Goal: Task Accomplishment & Management: Use online tool/utility

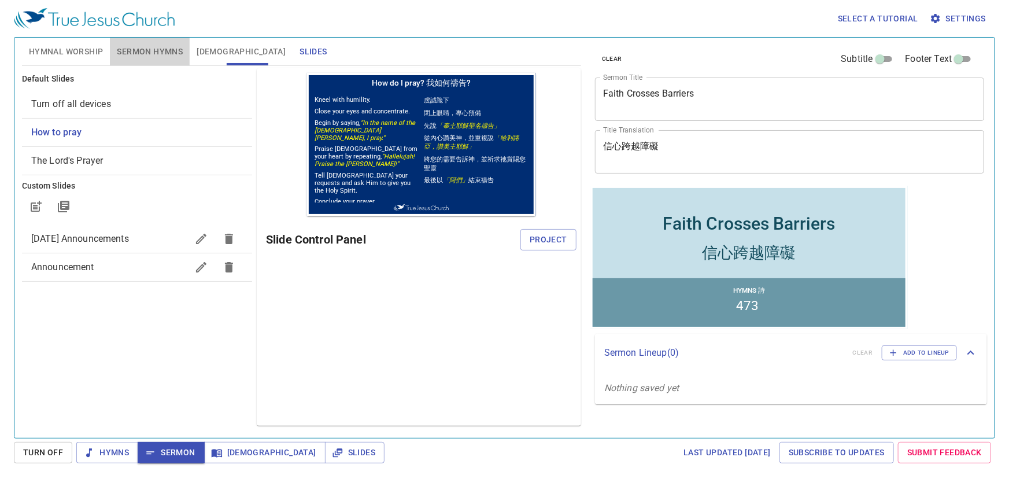
click at [124, 53] on span "Sermon Hymns" at bounding box center [150, 52] width 66 height 14
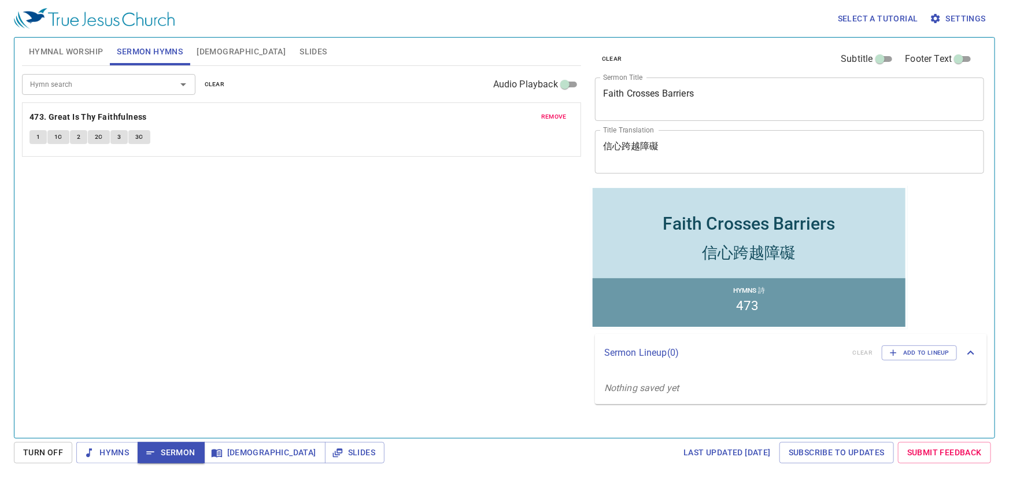
click at [72, 57] on span "Hymnal Worship" at bounding box center [66, 52] width 75 height 14
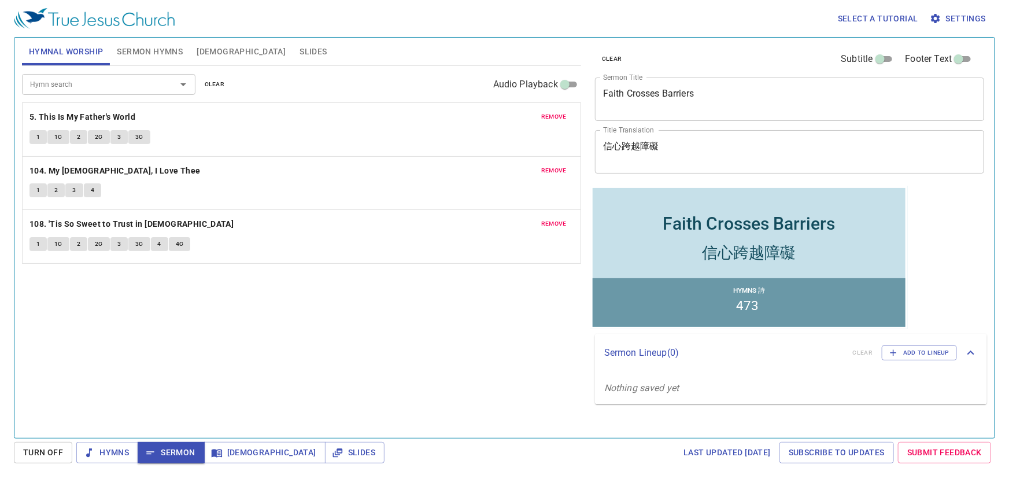
click at [146, 53] on span "Sermon Hymns" at bounding box center [150, 52] width 66 height 14
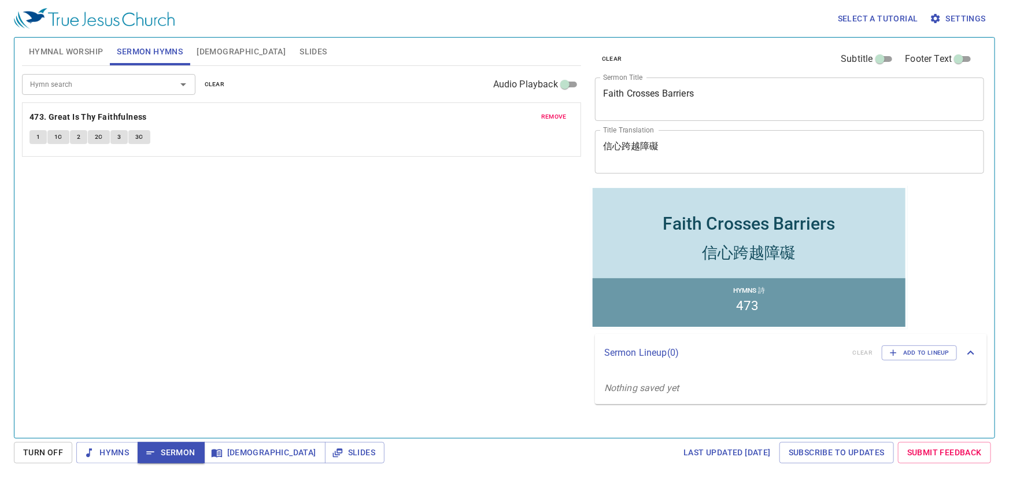
click at [76, 52] on span "Hymnal Worship" at bounding box center [66, 52] width 75 height 14
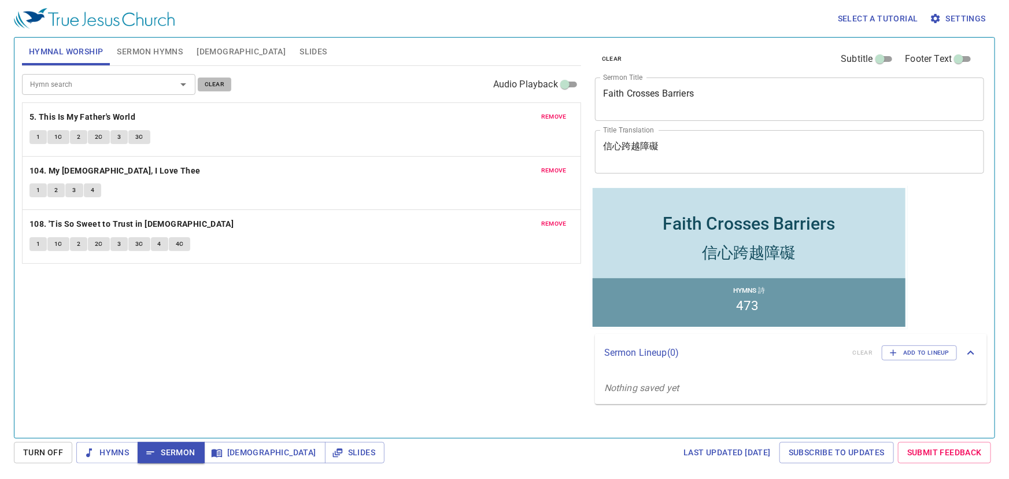
click at [213, 82] on span "clear" at bounding box center [215, 84] width 20 height 10
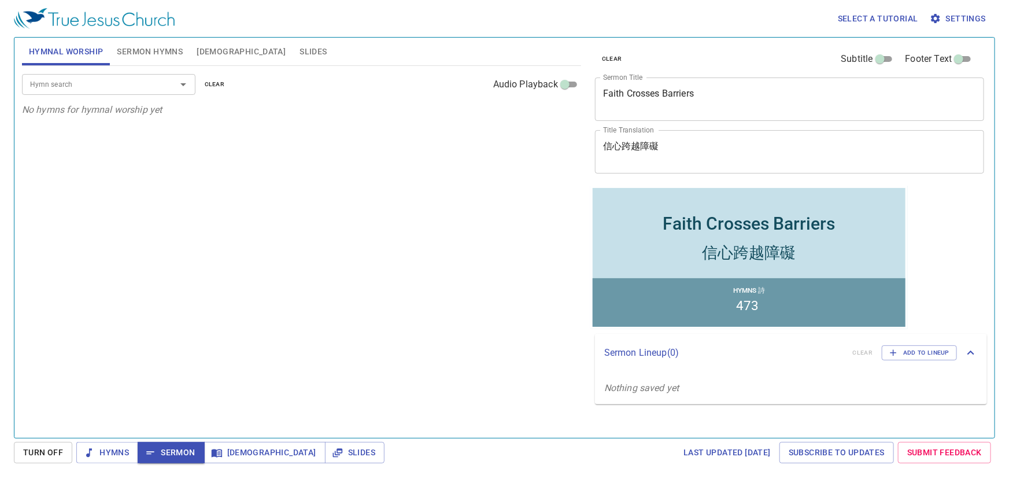
click at [93, 88] on input "Hymn search" at bounding box center [91, 83] width 132 height 13
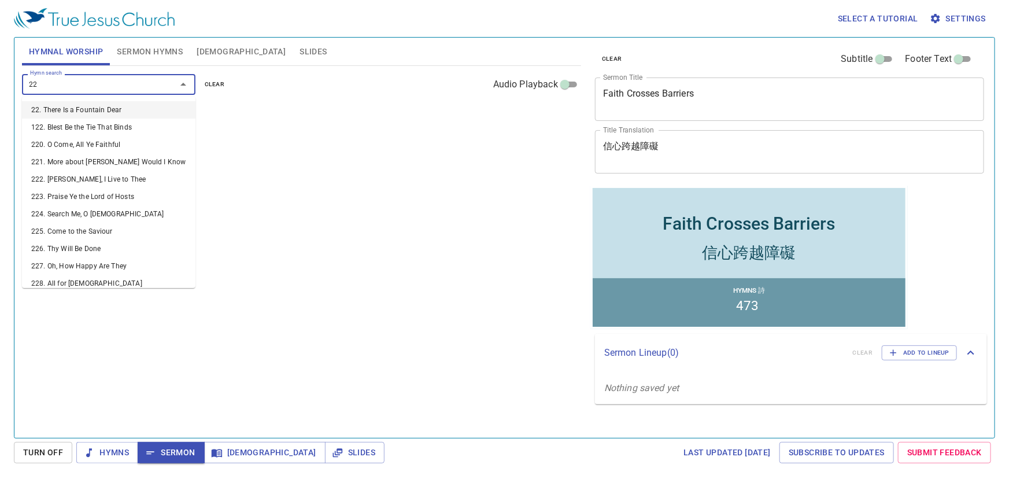
type input "226"
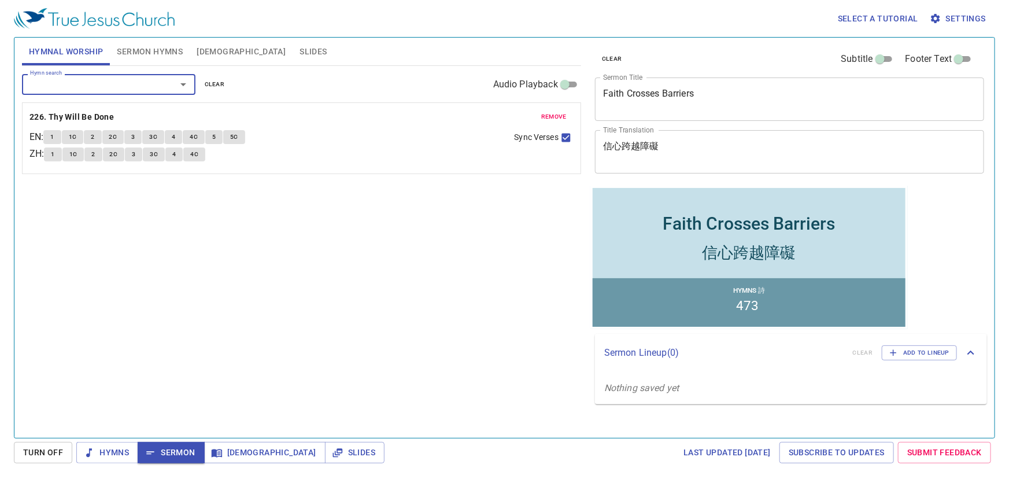
click at [95, 88] on input "Hymn search" at bounding box center [91, 83] width 132 height 13
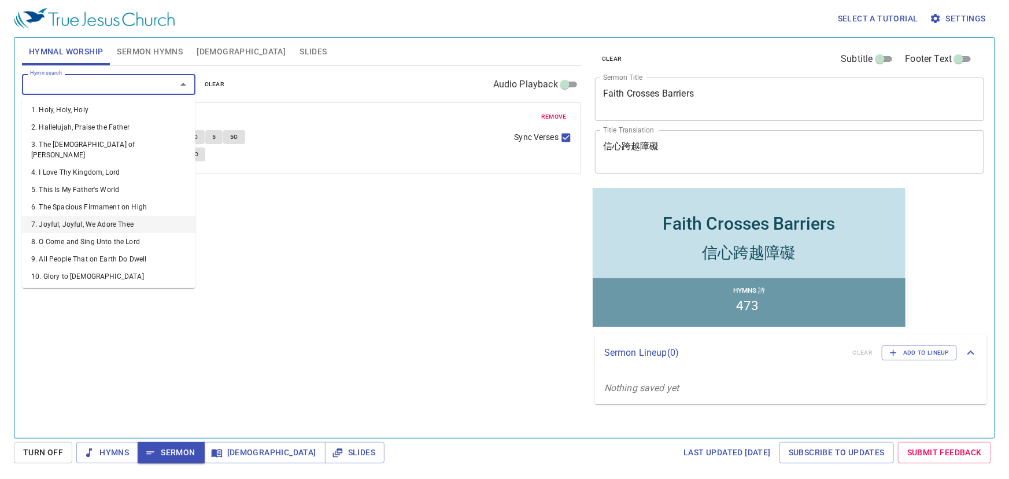
click at [254, 326] on div "Hymn search Hymn search clear Audio Playback remove 226. Thy Will Be Done EN : …" at bounding box center [301, 247] width 559 height 362
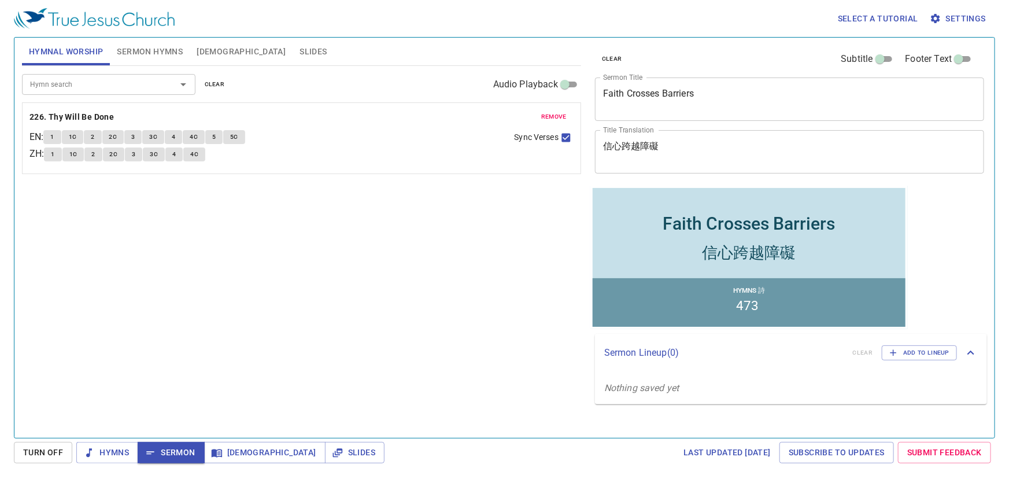
click at [60, 87] on input "Hymn search" at bounding box center [91, 83] width 132 height 13
click at [136, 56] on span "Sermon Hymns" at bounding box center [150, 52] width 66 height 14
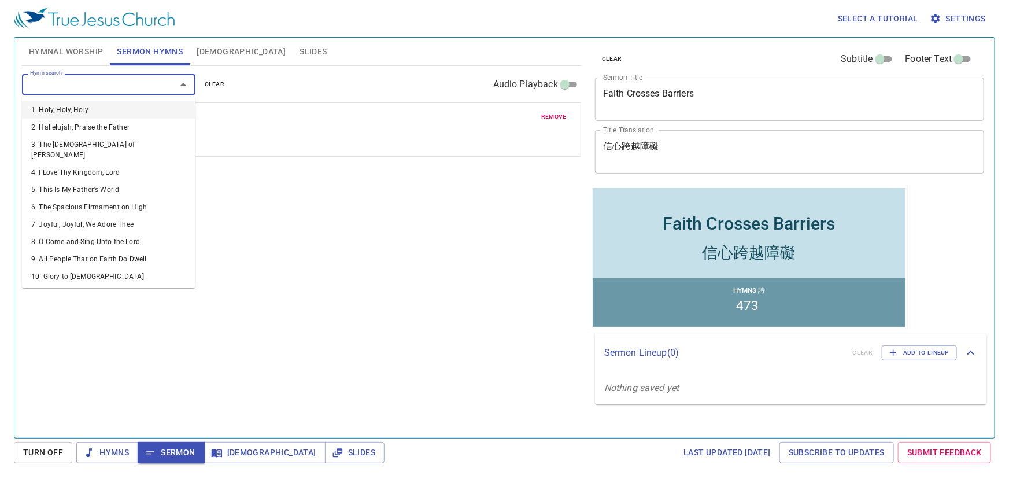
click at [114, 84] on input "Hymn search" at bounding box center [91, 83] width 132 height 13
type input "145"
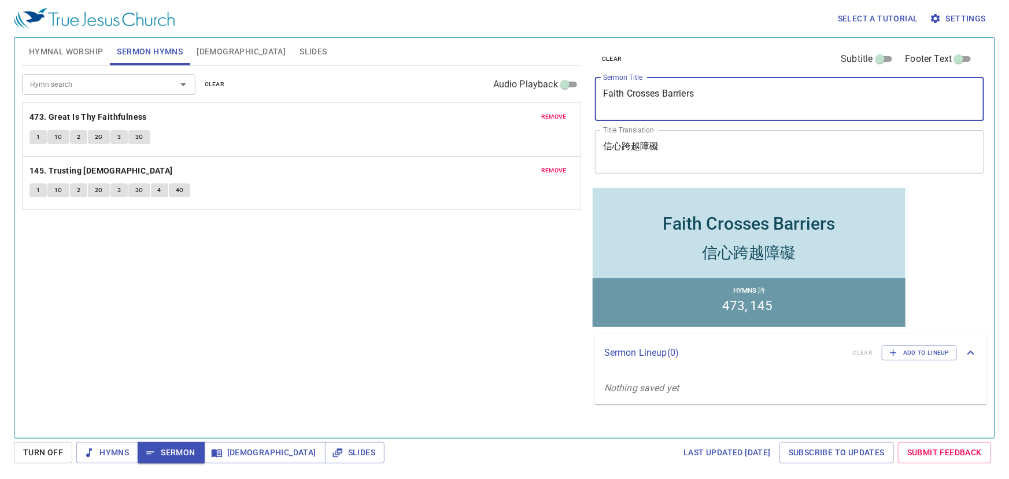
click at [682, 94] on textarea "Faith Crosses Barriers" at bounding box center [789, 99] width 373 height 22
paste textarea "Nevertheless, at Your Word I Will Do It 但依從你的話，我就去行"
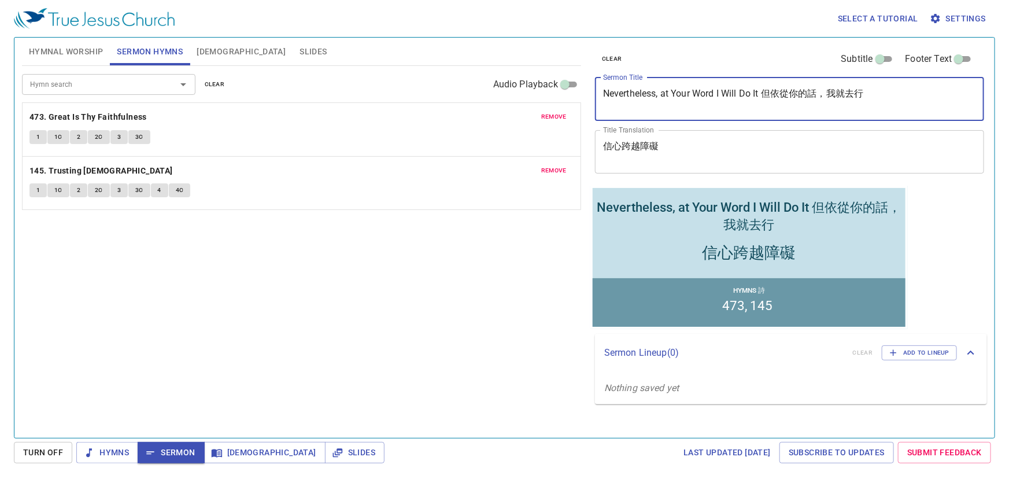
drag, startPoint x: 767, startPoint y: 95, endPoint x: 913, endPoint y: 93, distance: 146.3
click at [913, 93] on textarea "Nevertheless, at Your Word I Will Do It 但依從你的話，我就去行" at bounding box center [789, 99] width 373 height 22
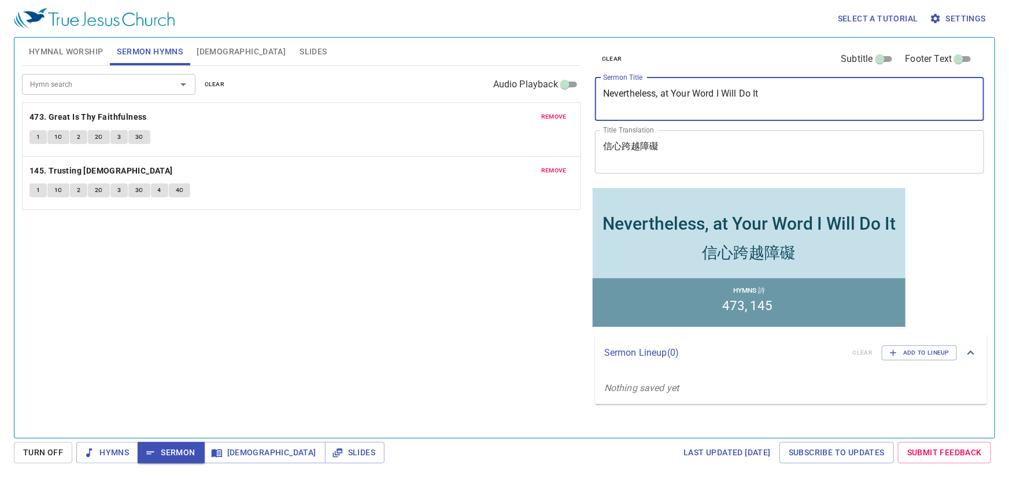
type textarea "Nevertheless, at Your Word I Will Do It"
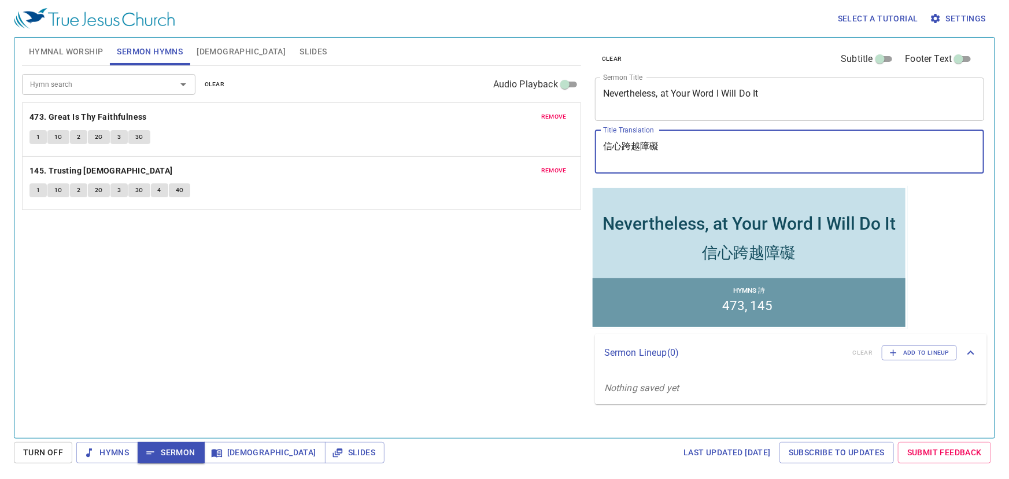
click at [778, 144] on textarea "信心跨越障礙" at bounding box center [789, 152] width 373 height 22
paste textarea "依從你的話，我就去行"
type textarea "但依從你的話，我就去行"
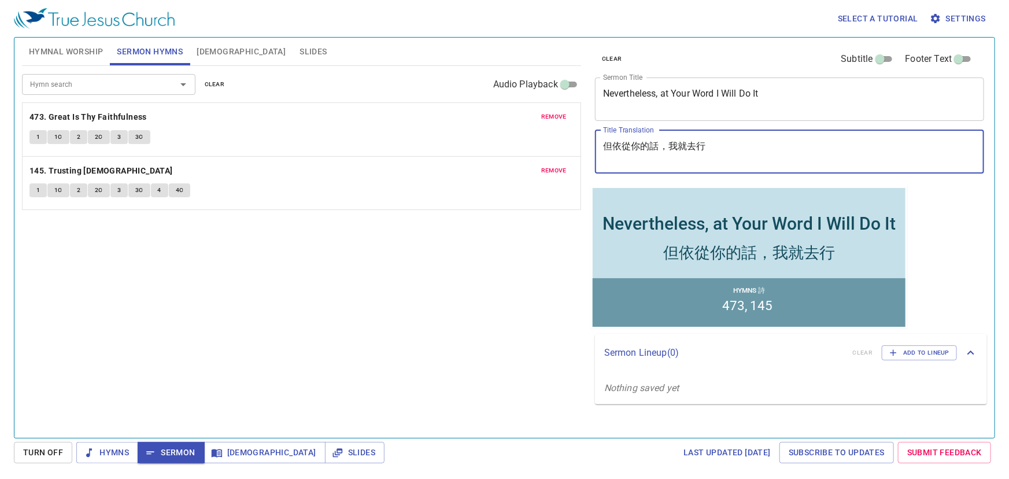
click at [815, 95] on textarea "Nevertheless, at Your Word I Will Do It" at bounding box center [789, 99] width 373 height 22
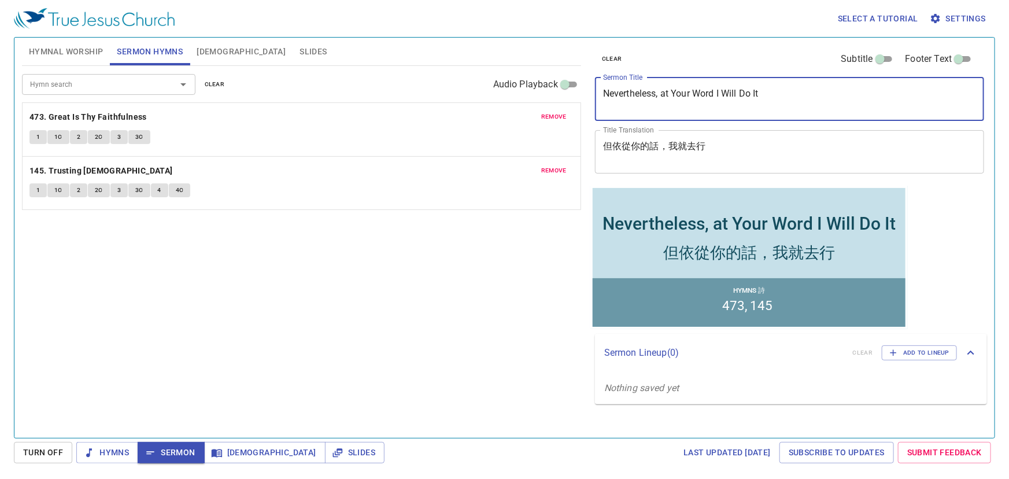
type textarea "Nevertheless, at Your Word I Will Do It"
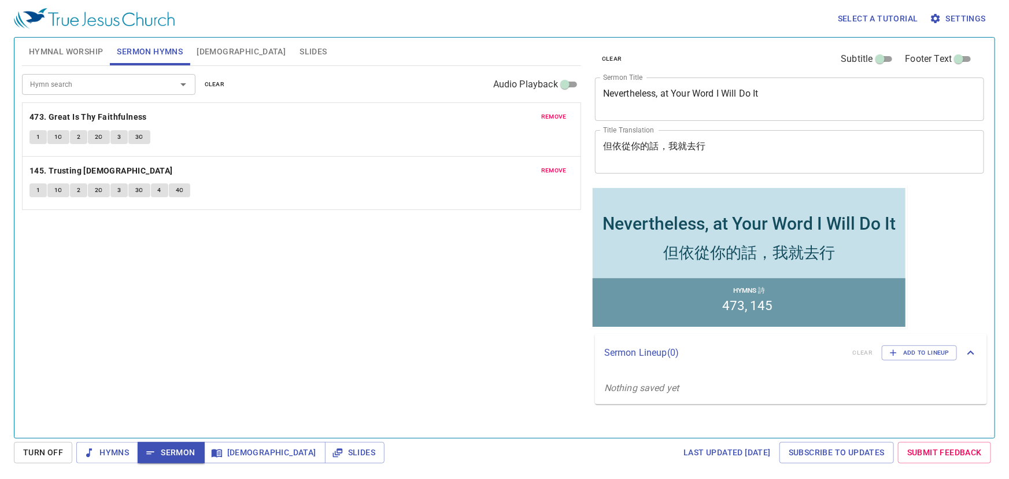
click at [204, 242] on div "Hymn search Hymn search clear Audio Playback remove 473. Great Is Thy Faithfuln…" at bounding box center [301, 247] width 559 height 362
click at [96, 83] on input "Hymn search" at bounding box center [91, 83] width 132 height 13
click at [374, 308] on div "Hymn search Hymn search clear Audio Playback remove 473. Great Is Thy Faithfuln…" at bounding box center [301, 247] width 559 height 362
click at [88, 52] on span "Hymnal Worship" at bounding box center [66, 52] width 75 height 14
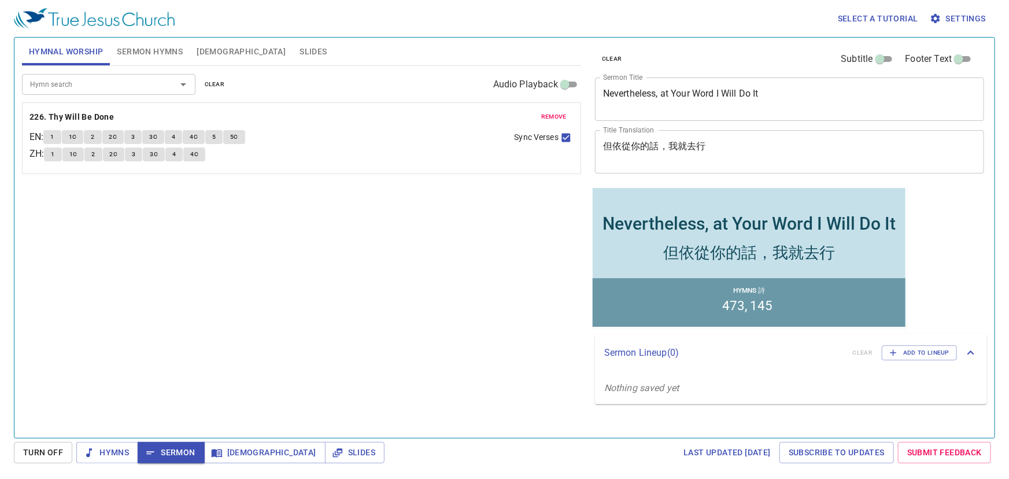
click at [124, 51] on span "Sermon Hymns" at bounding box center [150, 52] width 66 height 14
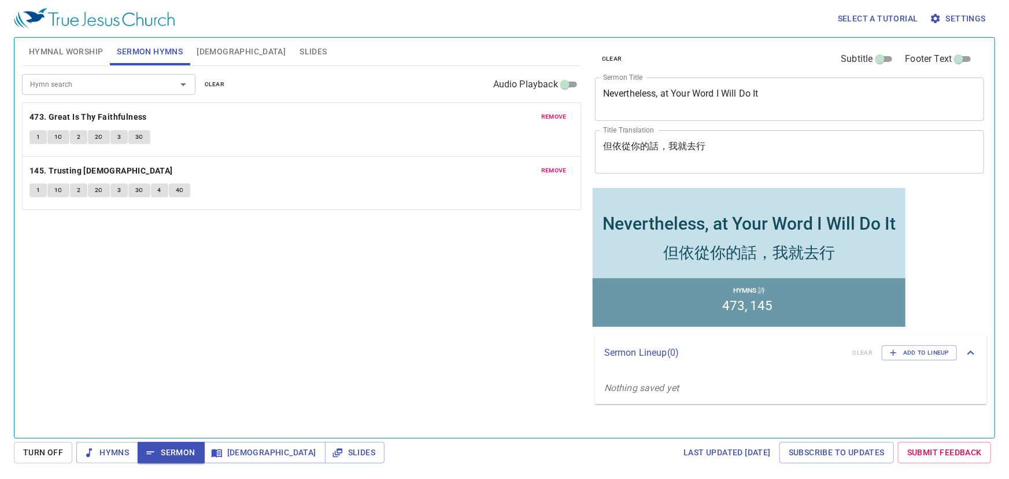
click at [83, 54] on span "Hymnal Worship" at bounding box center [66, 52] width 75 height 14
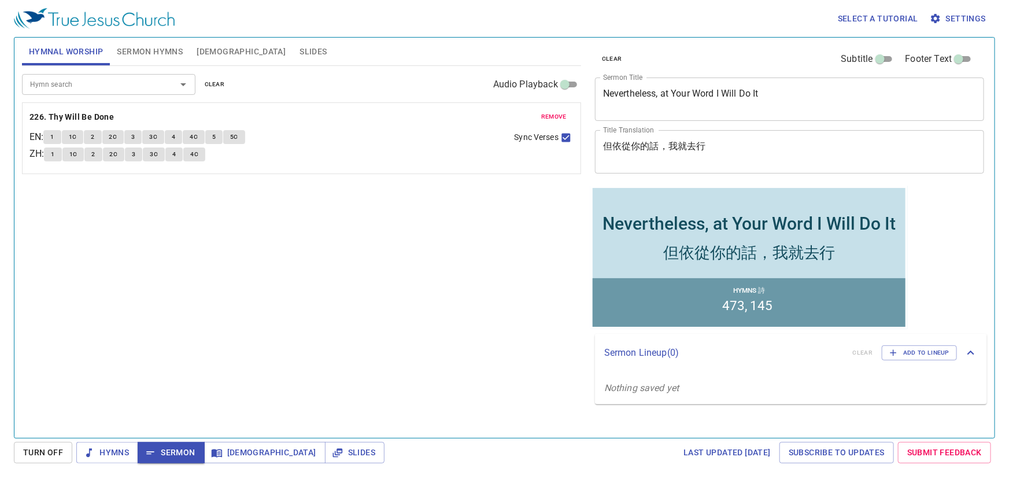
click at [119, 55] on span "Sermon Hymns" at bounding box center [150, 52] width 66 height 14
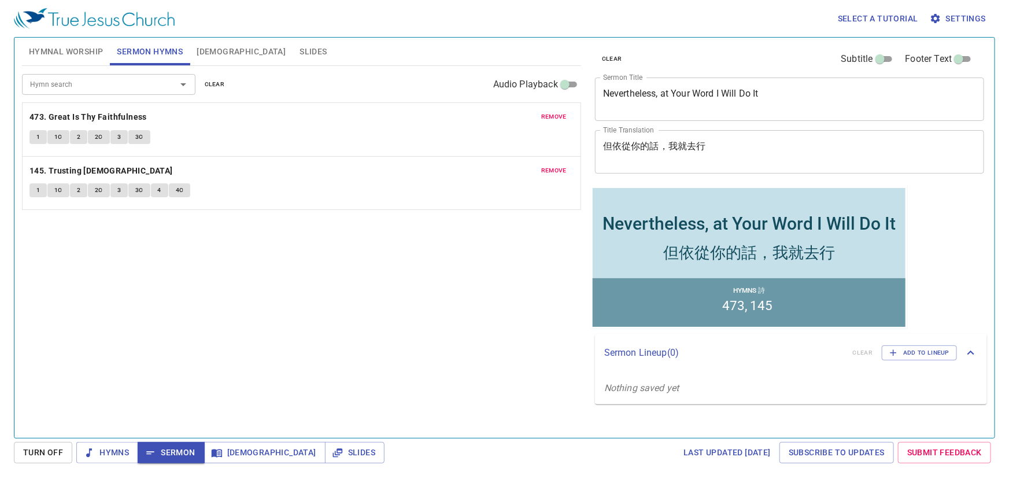
click at [204, 52] on span "Bible" at bounding box center [241, 52] width 89 height 14
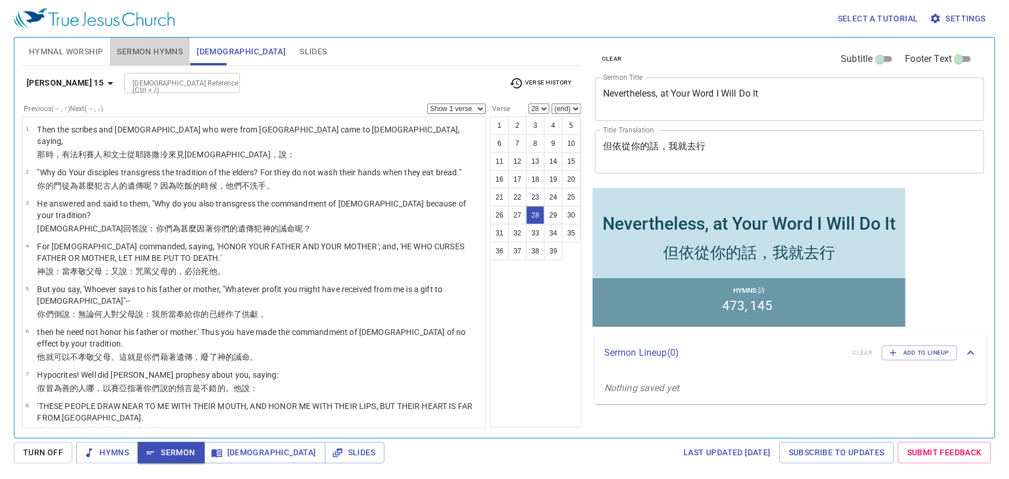
click at [144, 52] on span "Sermon Hymns" at bounding box center [150, 52] width 66 height 14
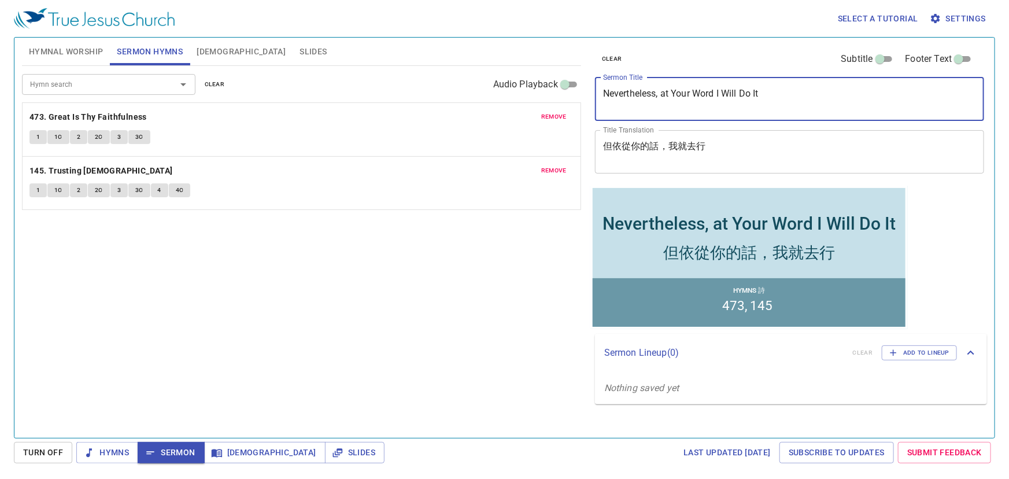
click at [662, 103] on textarea "Nevertheless, at Your Word I Will Do It" at bounding box center [789, 99] width 373 height 22
click at [688, 98] on textarea "Nevertheless, at Your Word I Will Do It" at bounding box center [789, 99] width 373 height 22
click at [649, 112] on div "Nevertheless, at Your Word I Will Do It x Sermon Title" at bounding box center [789, 98] width 389 height 43
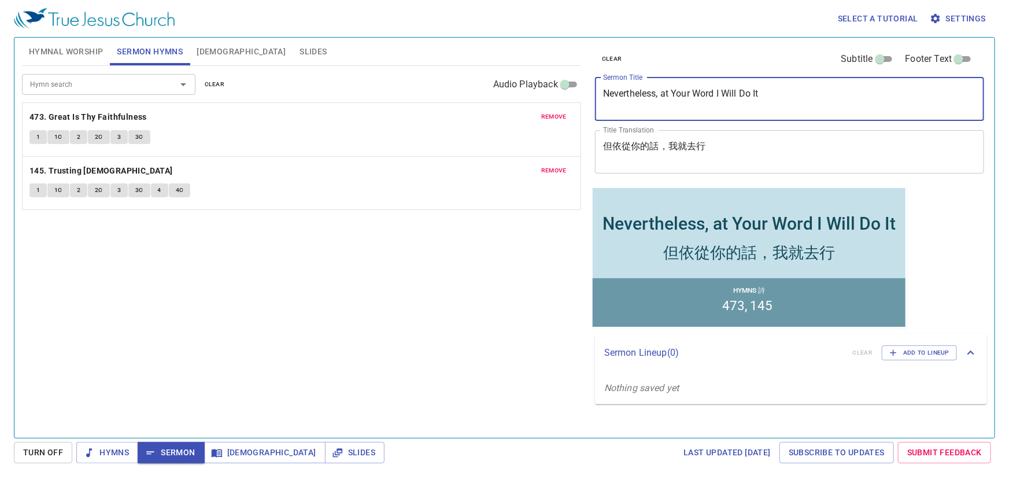
click at [674, 99] on textarea "Nevertheless, at Your Word I Will Do It" at bounding box center [789, 99] width 373 height 22
click at [686, 94] on textarea "Nevertheless, at Your Word I Will Do It" at bounding box center [789, 99] width 373 height 22
click at [719, 95] on textarea "Nevertheless, at Your Word I Will Do It" at bounding box center [789, 99] width 373 height 22
click at [129, 76] on div "Hymn search" at bounding box center [108, 84] width 173 height 20
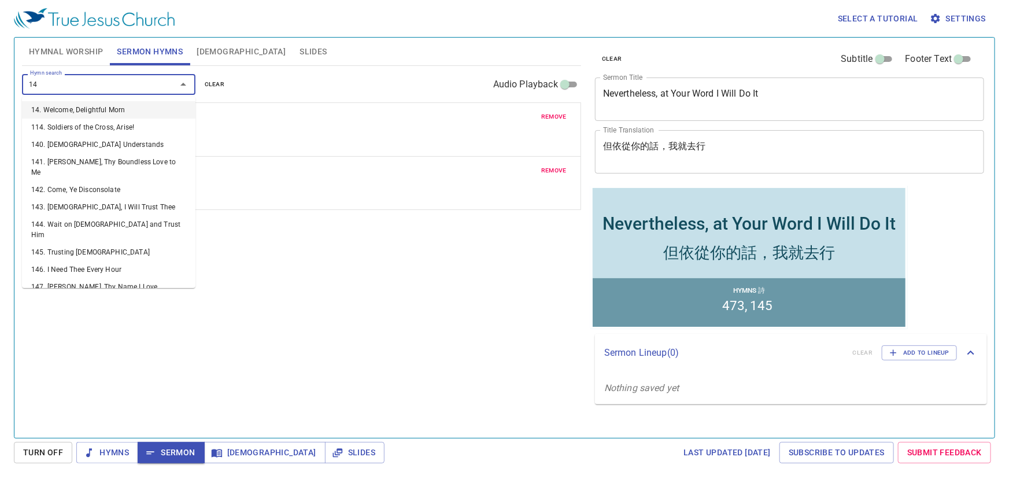
type input "144"
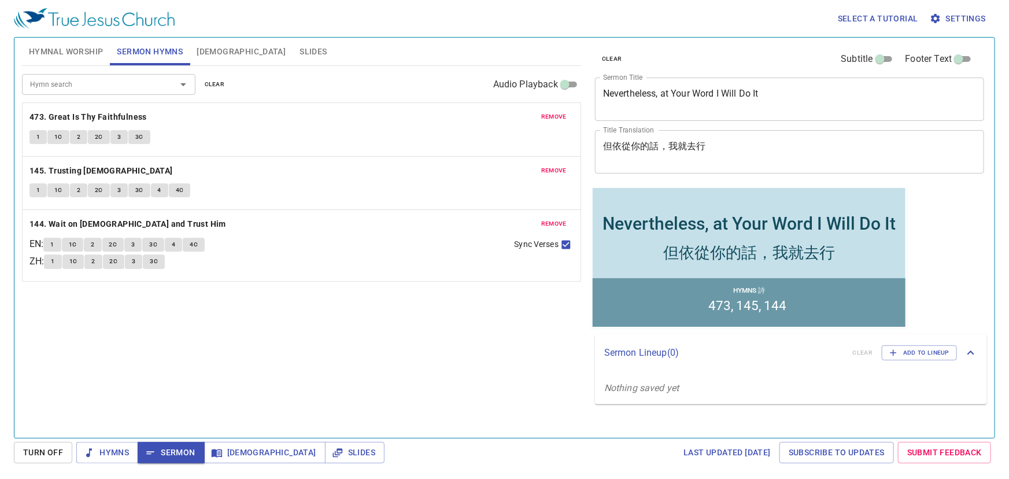
click at [338, 325] on div "Hymn search Hymn search clear Audio Playback remove 473. Great Is Thy Faithfuln…" at bounding box center [301, 247] width 559 height 362
click at [705, 96] on textarea "Nevertheless, at Your Word I Will Do It" at bounding box center [789, 99] width 373 height 22
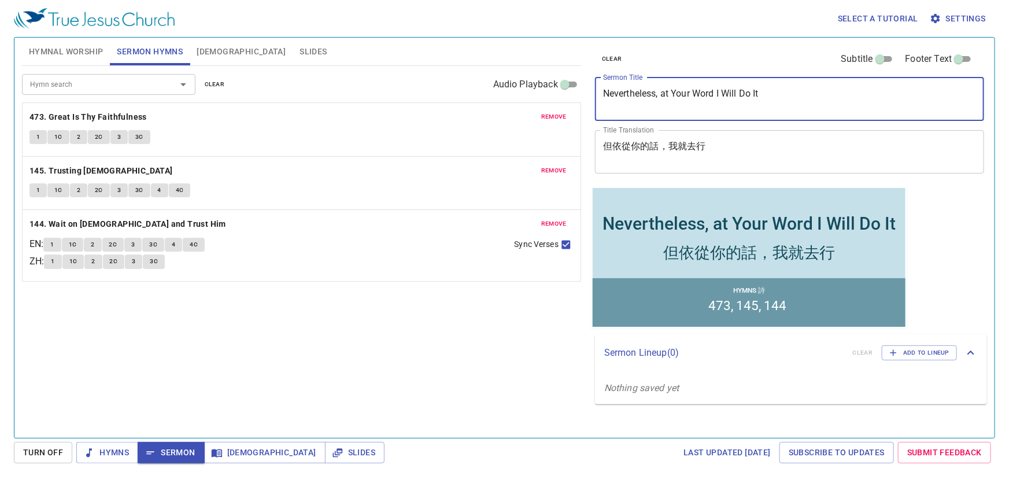
click at [715, 96] on textarea "Nevertheless, at Your Word I Will Do It" at bounding box center [789, 99] width 373 height 22
click at [717, 97] on textarea "Nevertheless, at Your Word I Will Do It" at bounding box center [789, 99] width 373 height 22
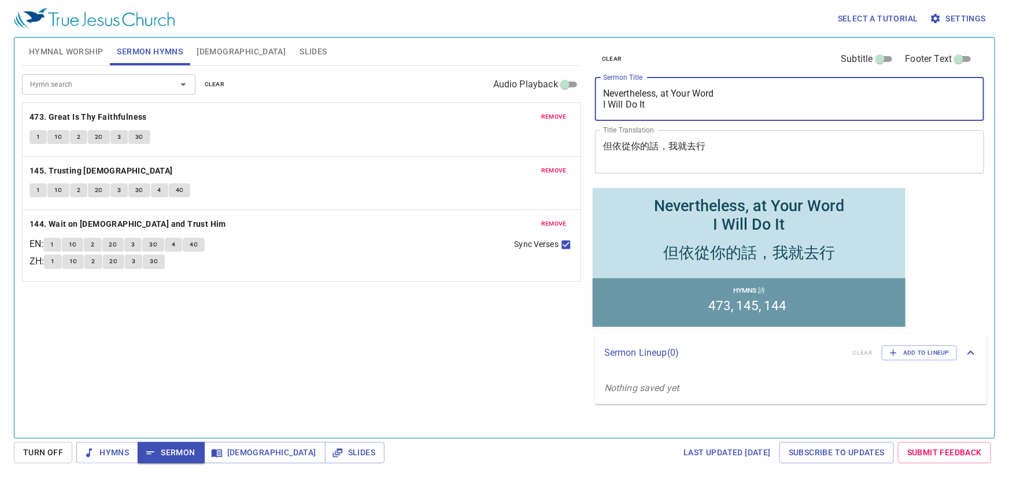
type textarea "Nevertheless, at Your Word I Will Do It"
click at [670, 149] on textarea "但依從你的話，我就去行" at bounding box center [789, 152] width 373 height 22
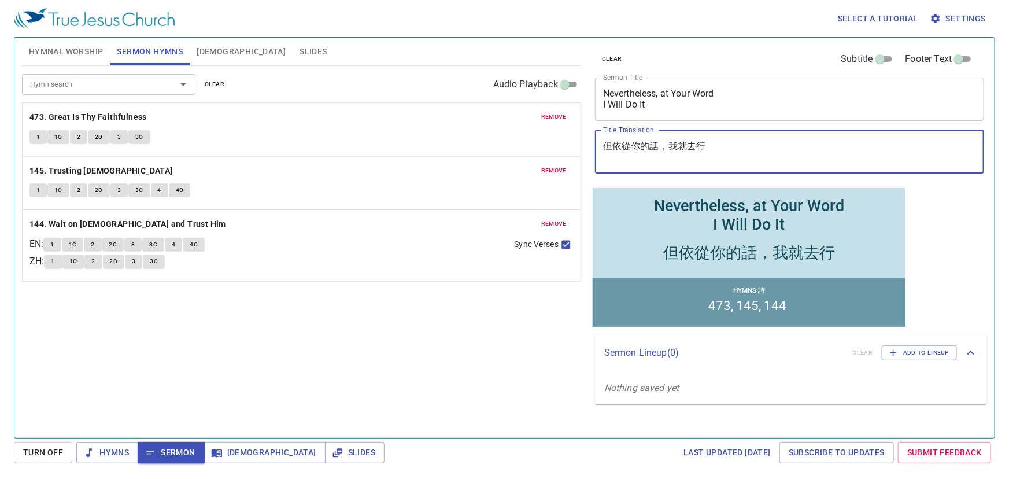
click at [603, 105] on textarea "Nevertheless, at Your Word I Will Do It" at bounding box center [789, 99] width 373 height 22
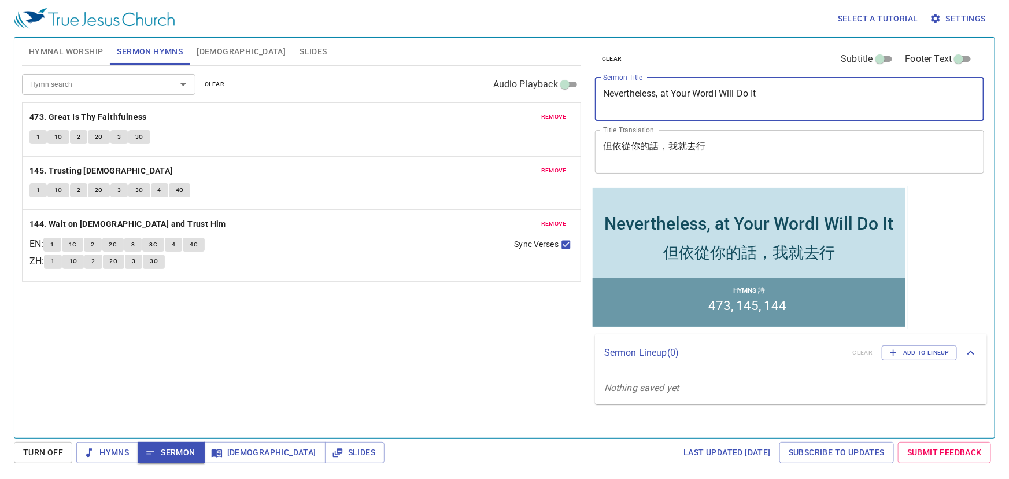
type textarea "Nevertheless, at Your Word I Will Do It"
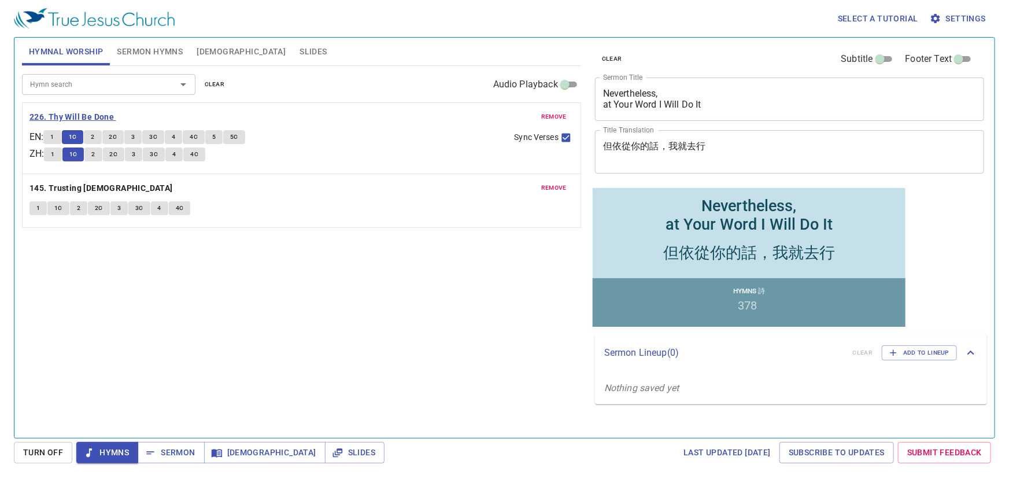
click at [77, 138] on span "1C" at bounding box center [73, 137] width 8 height 10
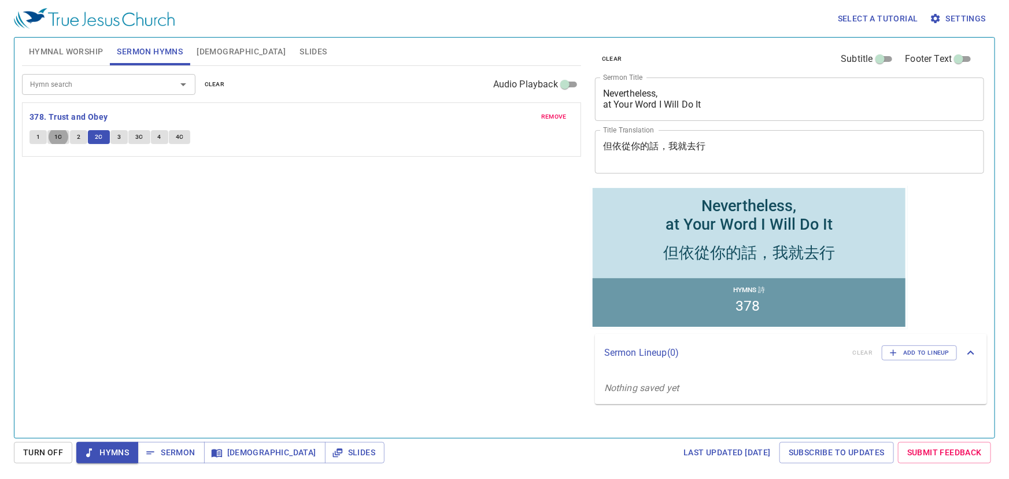
click at [98, 134] on span "2C" at bounding box center [99, 137] width 8 height 10
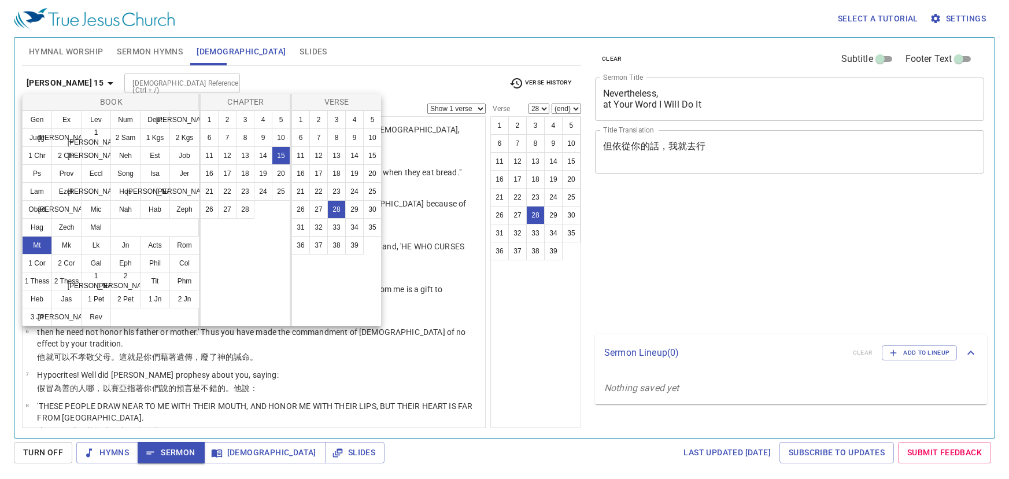
select select "28"
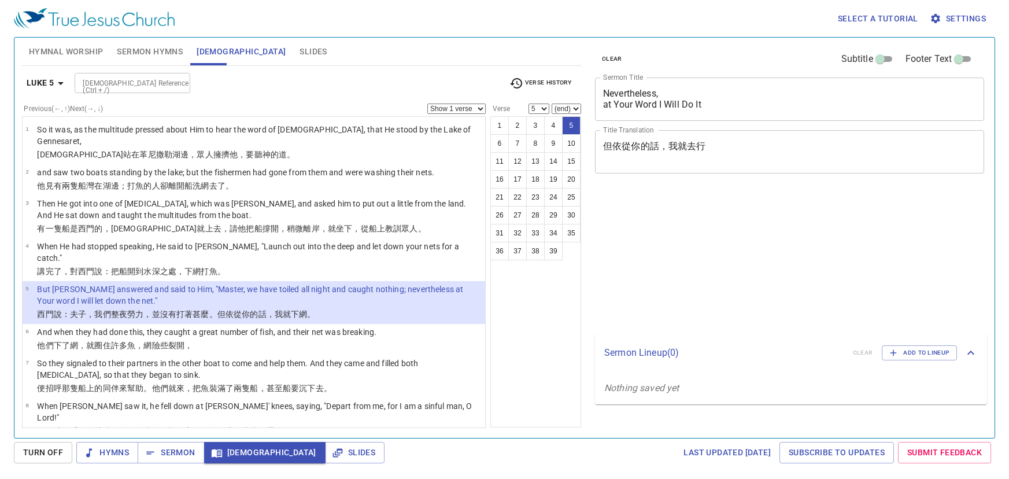
select select "5"
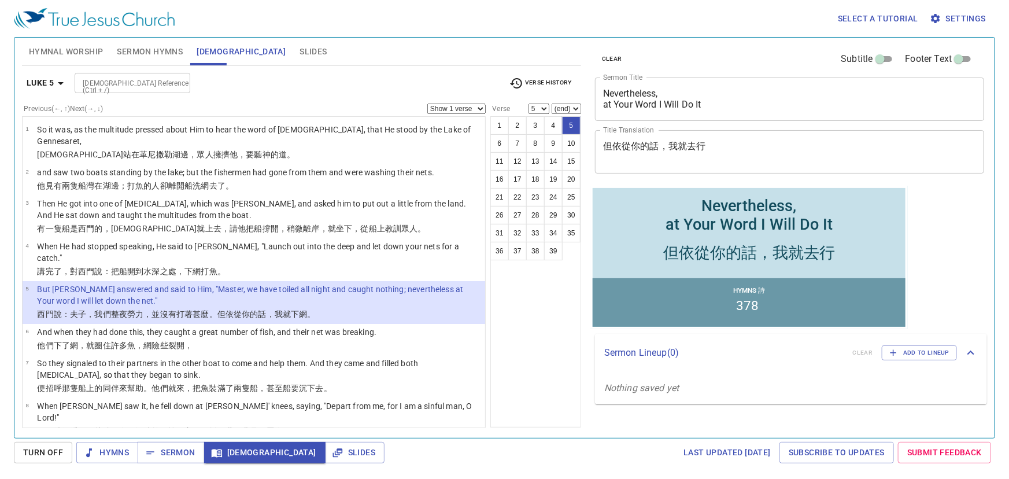
scroll to position [21, 0]
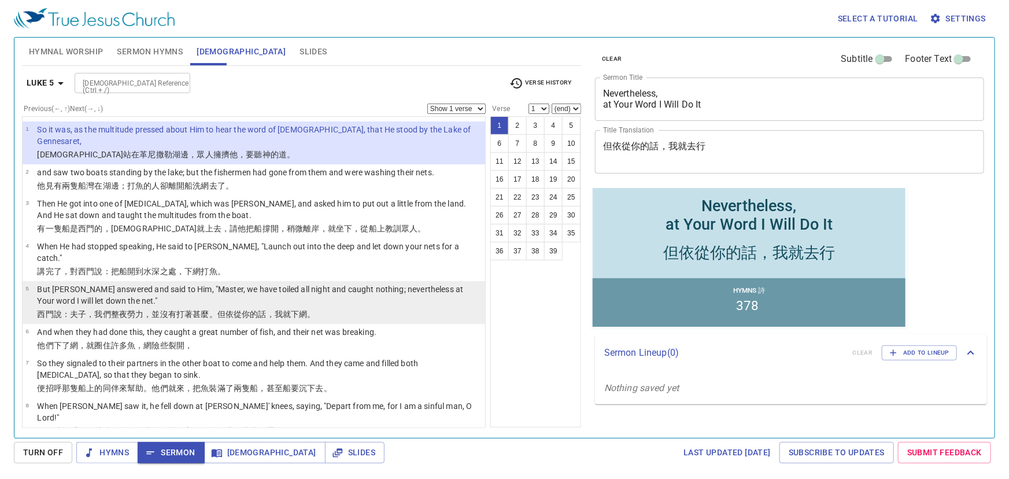
click at [138, 309] on wg3571 "勞力 ，並沒有 打著 甚麼。但 依從 你 的話 ，我就下 網 。" at bounding box center [221, 313] width 189 height 9
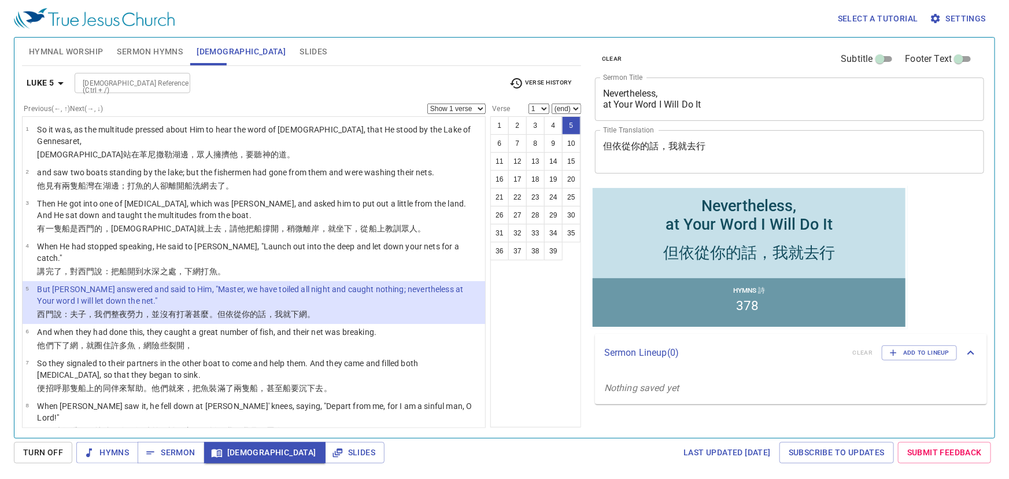
select select "5"
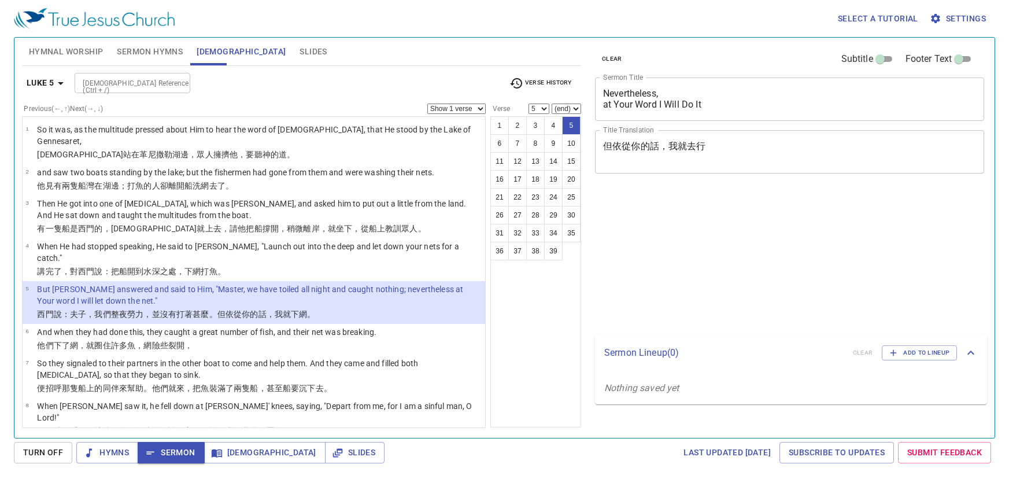
select select "5"
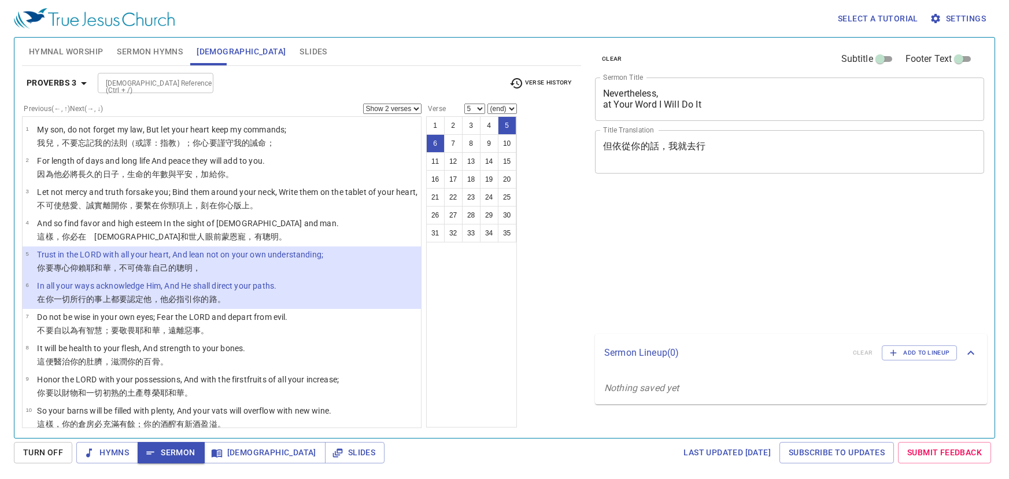
select select "2"
select select "5"
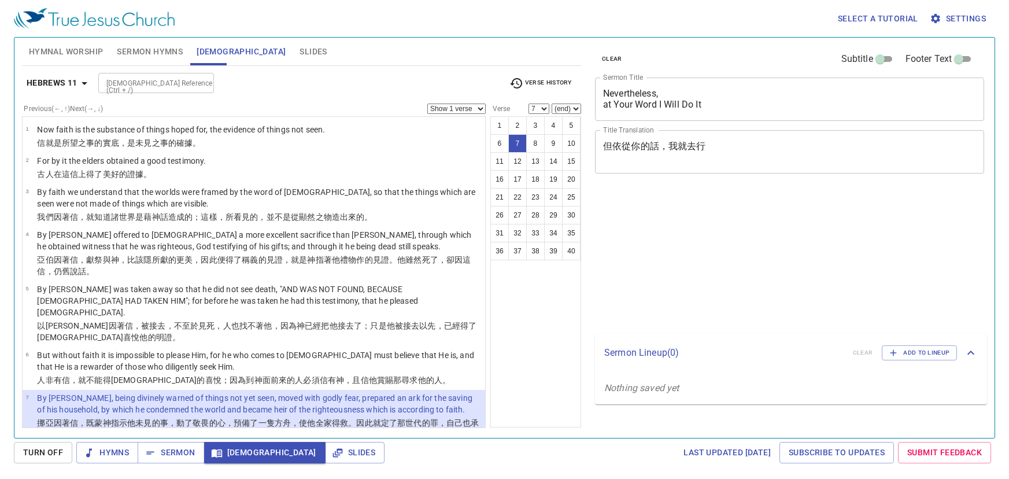
select select "7"
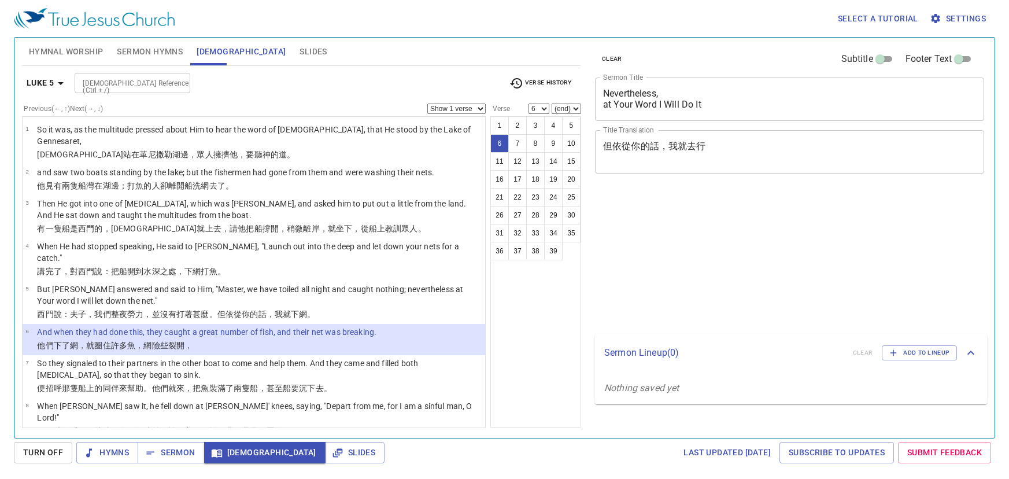
select select "6"
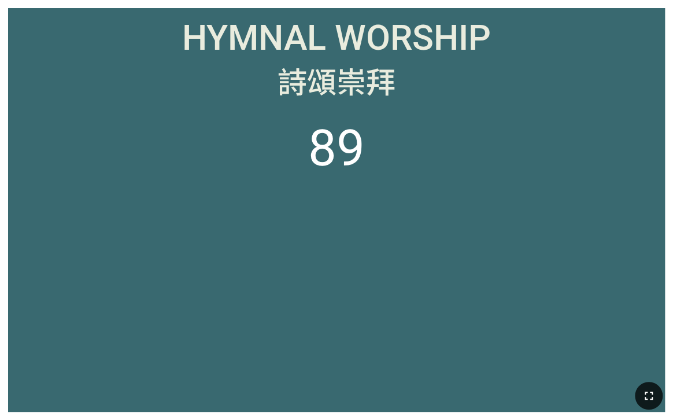
click at [642, 395] on icon "button" at bounding box center [649, 396] width 14 height 14
